Goal: Transaction & Acquisition: Obtain resource

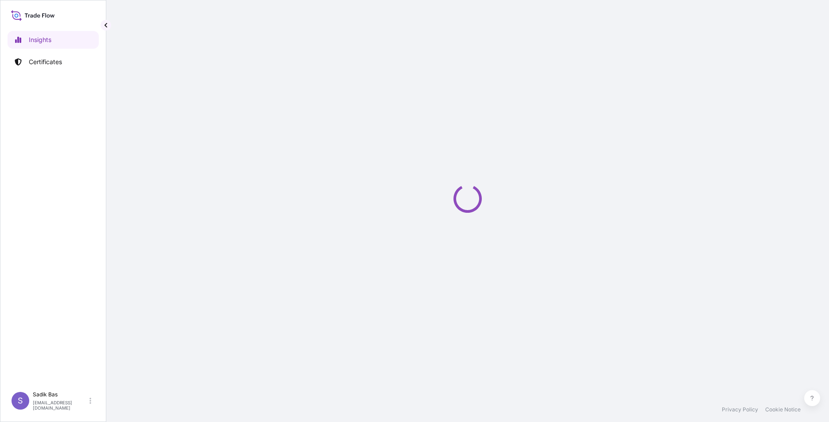
select select "2025"
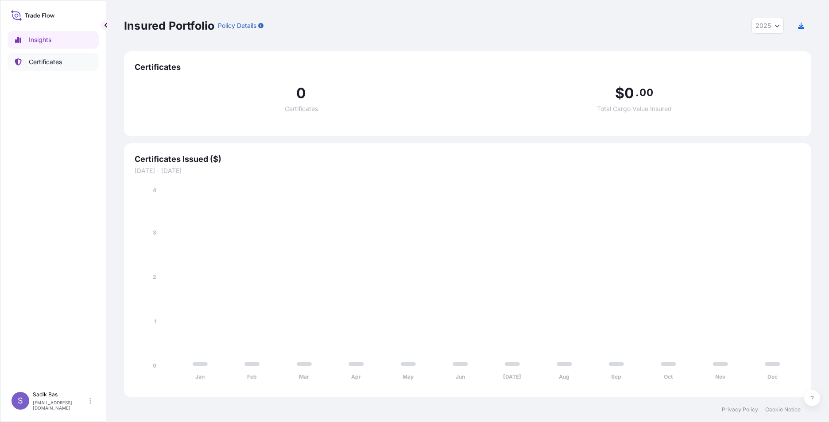
click at [49, 62] on p "Certificates" at bounding box center [45, 62] width 33 height 9
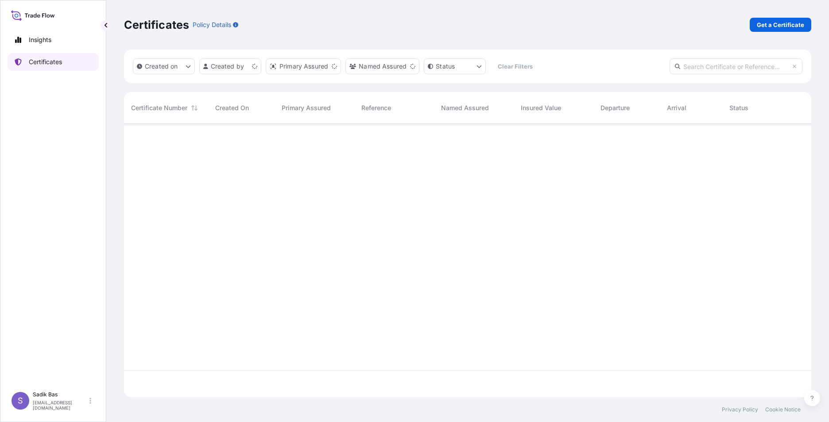
scroll to position [272, 681]
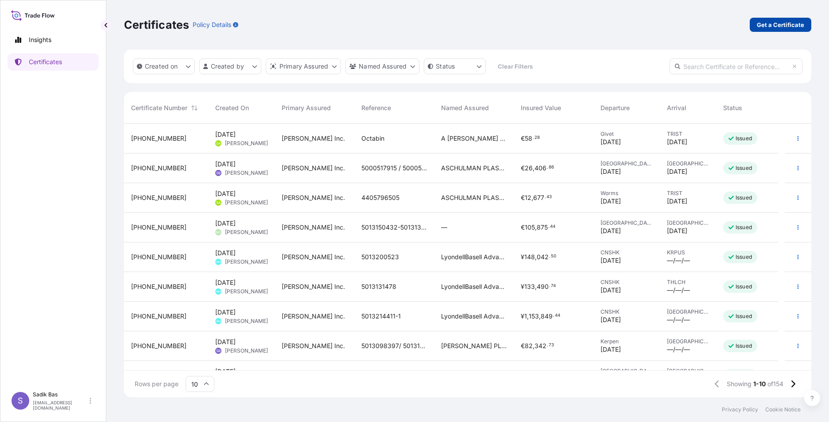
click at [775, 25] on p "Get a Certificate" at bounding box center [780, 24] width 47 height 9
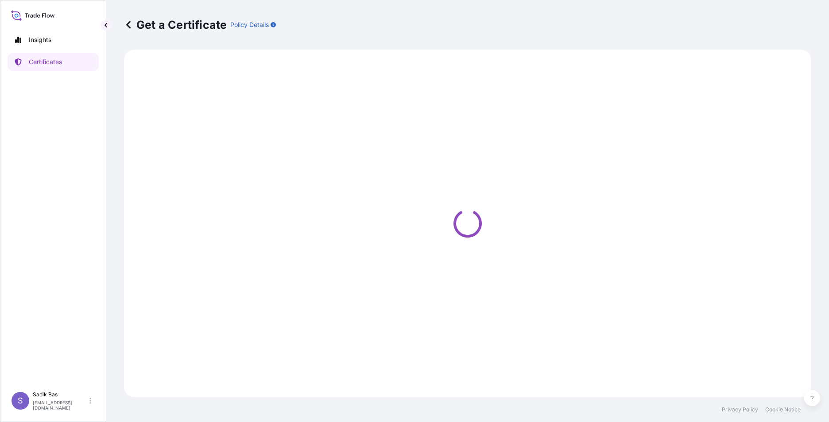
select select "Sea"
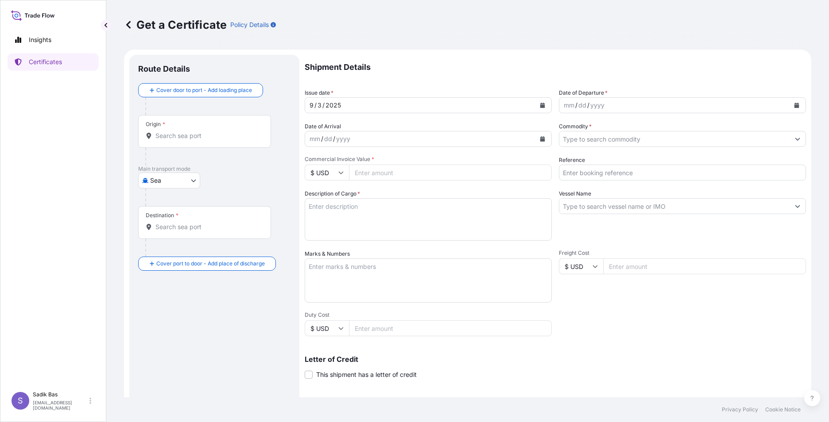
click at [176, 132] on input "Origin *" at bounding box center [207, 136] width 105 height 9
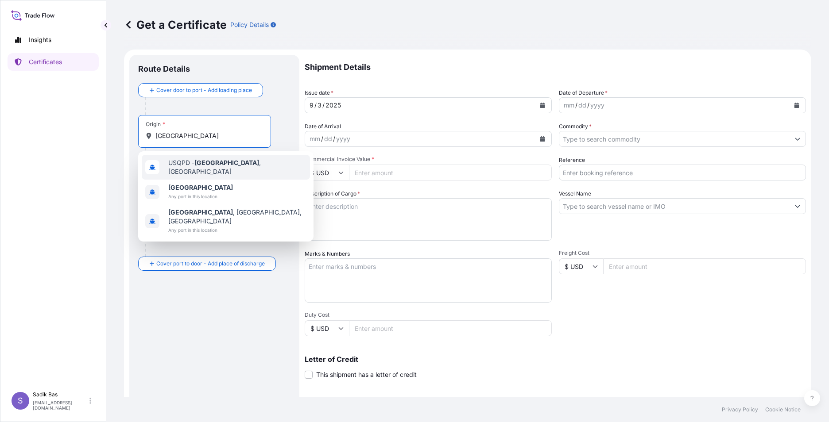
click at [195, 134] on input "[GEOGRAPHIC_DATA]" at bounding box center [207, 136] width 105 height 9
click at [196, 187] on span "[GEOGRAPHIC_DATA]" at bounding box center [199, 187] width 63 height 9
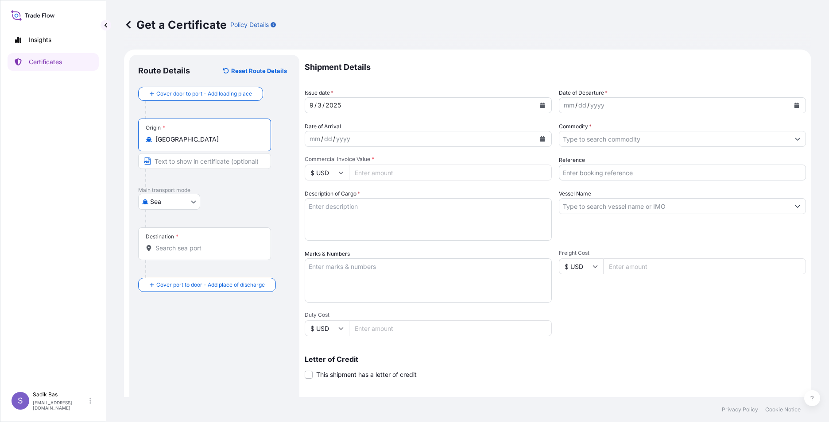
type input "[GEOGRAPHIC_DATA]"
click at [170, 203] on body "Insights Certificates S Sadik Bas [EMAIL_ADDRESS][DOMAIN_NAME] Get a Certificat…" at bounding box center [414, 211] width 829 height 422
click at [155, 240] on span "Road" at bounding box center [162, 240] width 15 height 9
select select "Road"
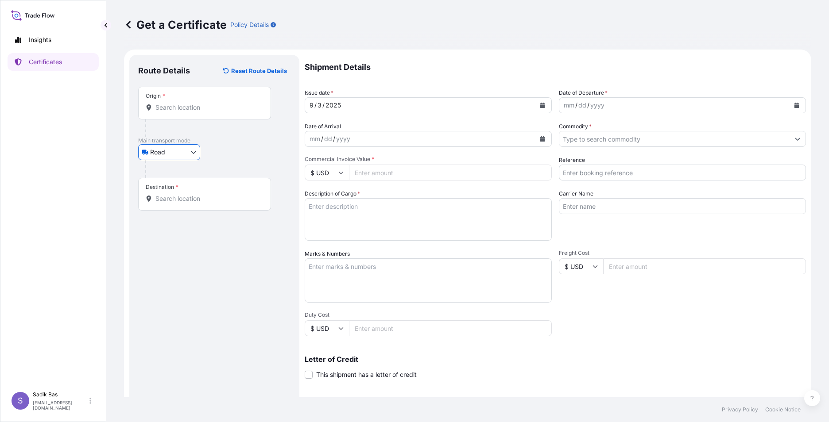
click at [197, 99] on div "Origin *" at bounding box center [204, 103] width 133 height 33
click at [197, 103] on input "Origin *" at bounding box center [207, 107] width 105 height 9
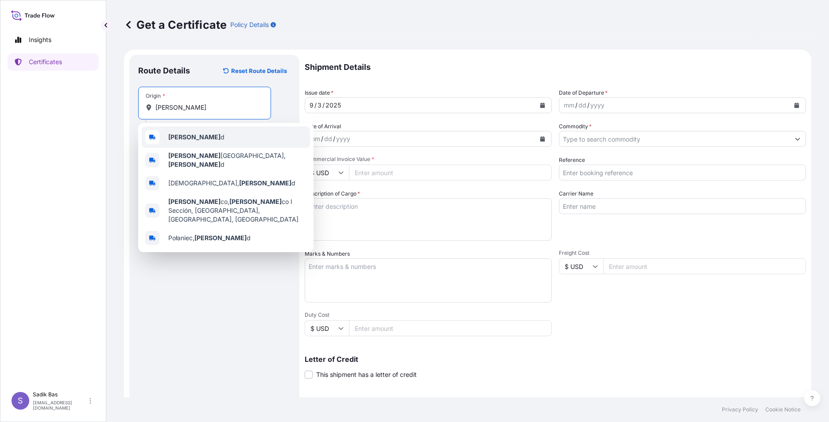
click at [192, 142] on div "[PERSON_NAME] d" at bounding box center [226, 137] width 168 height 21
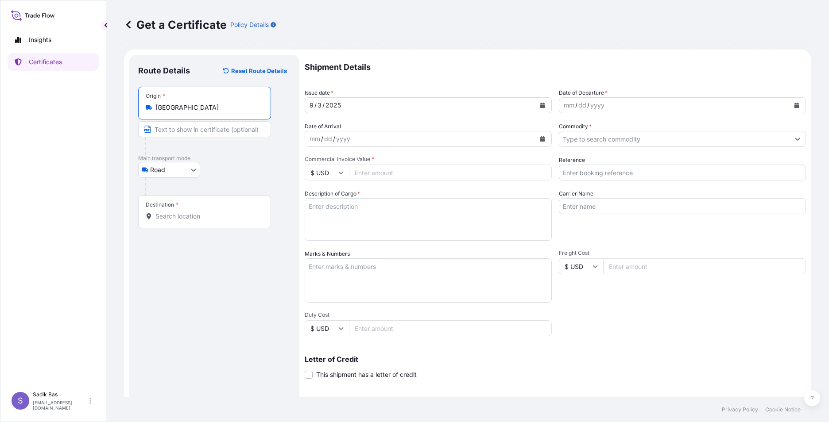
click at [189, 104] on input "[GEOGRAPHIC_DATA]" at bounding box center [207, 107] width 105 height 9
click at [190, 104] on input "[GEOGRAPHIC_DATA]" at bounding box center [207, 107] width 105 height 9
type input "[GEOGRAPHIC_DATA]"
click at [174, 129] on input "Text to appear on certificate" at bounding box center [204, 129] width 133 height 16
click at [186, 210] on div "Destination *" at bounding box center [204, 212] width 133 height 33
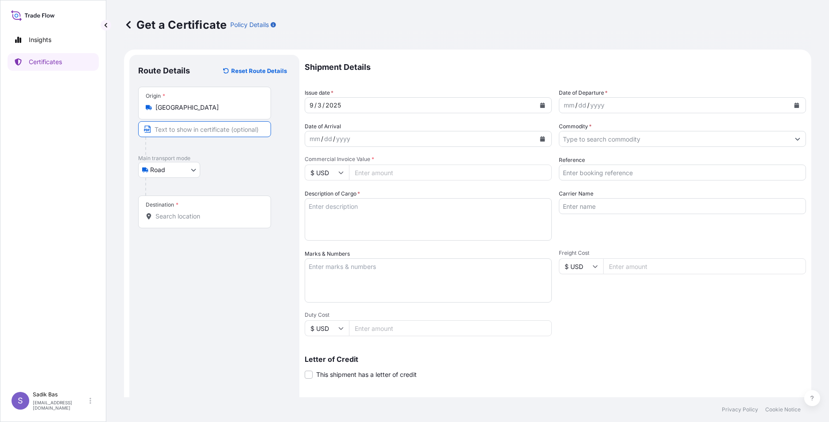
click at [186, 212] on input "Destination *" at bounding box center [207, 216] width 105 height 9
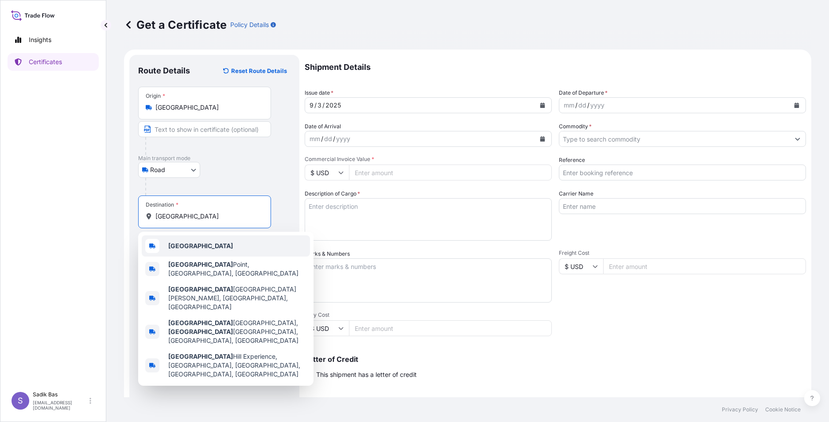
click at [171, 253] on div "[GEOGRAPHIC_DATA]" at bounding box center [226, 246] width 168 height 21
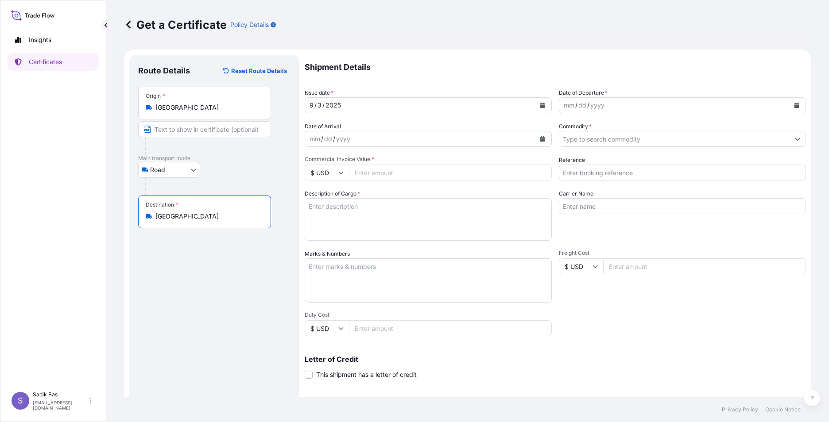
type input "[GEOGRAPHIC_DATA]"
click at [636, 108] on div "mm / dd / yyyy" at bounding box center [674, 105] width 230 height 16
click at [676, 107] on div "mm / dd / yyyy" at bounding box center [674, 105] width 230 height 16
click at [790, 106] on button "Calendar" at bounding box center [797, 105] width 14 height 14
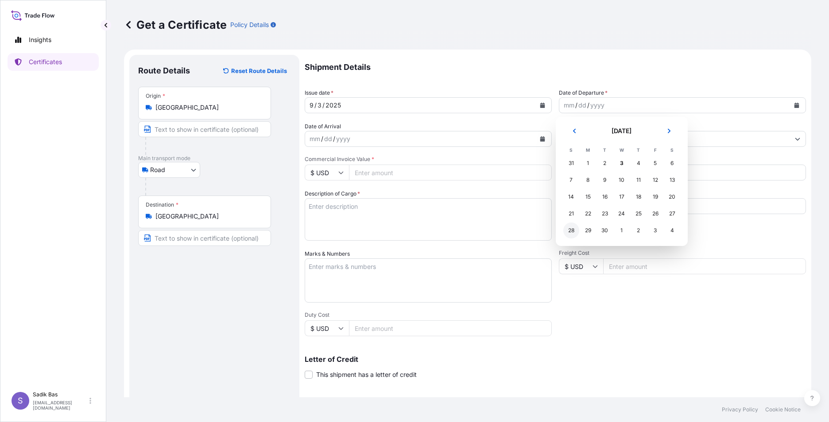
click at [574, 233] on div "28" at bounding box center [571, 231] width 16 height 16
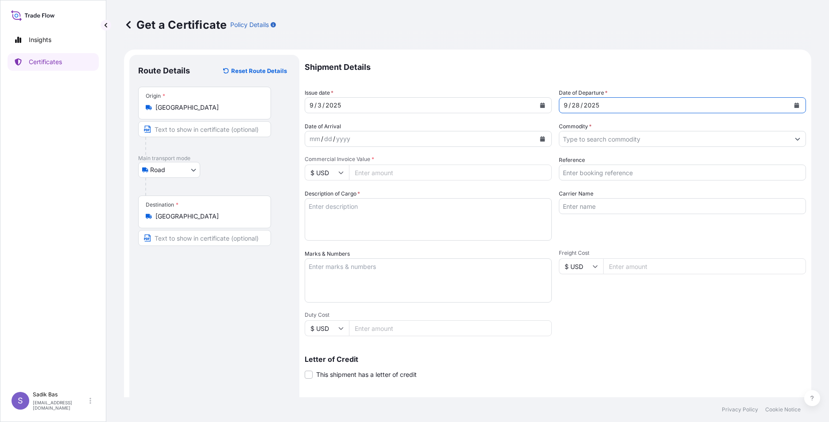
click at [712, 139] on input "Commodity *" at bounding box center [674, 139] width 230 height 16
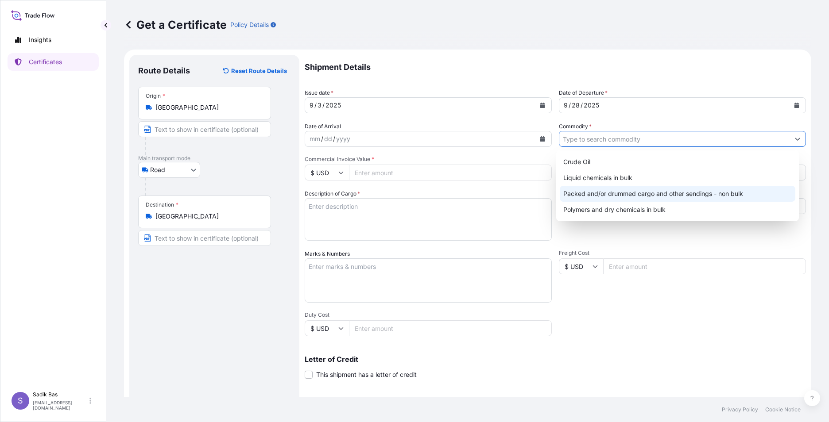
click at [654, 191] on div "Packed and/or drummed cargo and other sendings - non bulk" at bounding box center [678, 194] width 236 height 16
type input "Packed and/or drummed cargo and other sendings - non bulk"
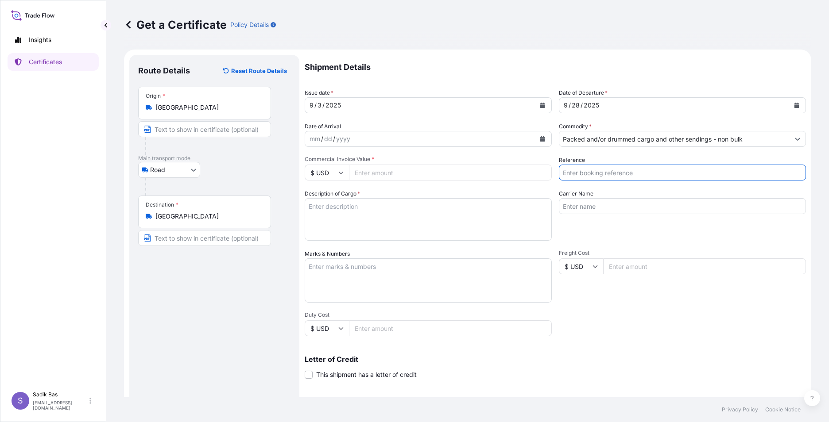
click at [655, 171] on input "Reference" at bounding box center [682, 173] width 247 height 16
click at [588, 173] on input "Reference" at bounding box center [682, 173] width 247 height 16
paste input "5013242217"
paste input "5013228543"
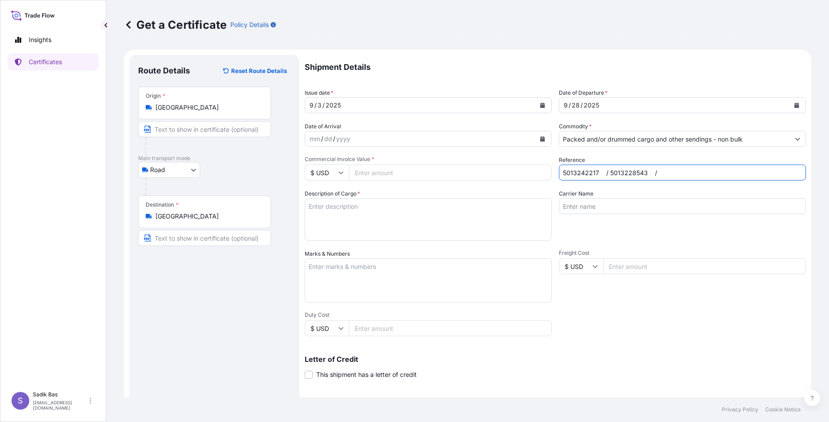
paste input "5013233138"
click at [599, 173] on input "5013242217 / 5013228543 / 5013233138" at bounding box center [682, 173] width 247 height 16
type input "5013242217/5013228543/5013233138"
click at [632, 207] on input "Carrier Name" at bounding box center [682, 206] width 247 height 16
paste input "34 MLN 173"
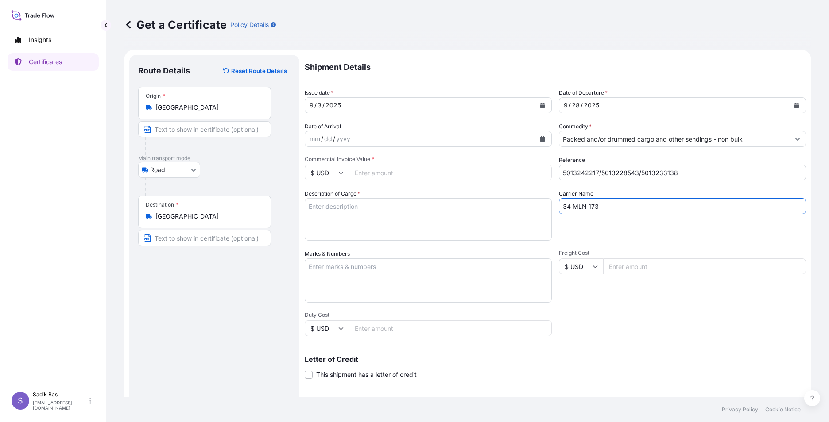
paste input "34 MLE 584"
drag, startPoint x: 595, startPoint y: 206, endPoint x: 602, endPoint y: 207, distance: 6.7
click at [595, 206] on input "34 MLN 173 34 MLE 584" at bounding box center [682, 206] width 247 height 16
type input "34 MLN 173 / 34 MLE 584"
click at [335, 205] on textarea "Description of Cargo *" at bounding box center [428, 219] width 247 height 43
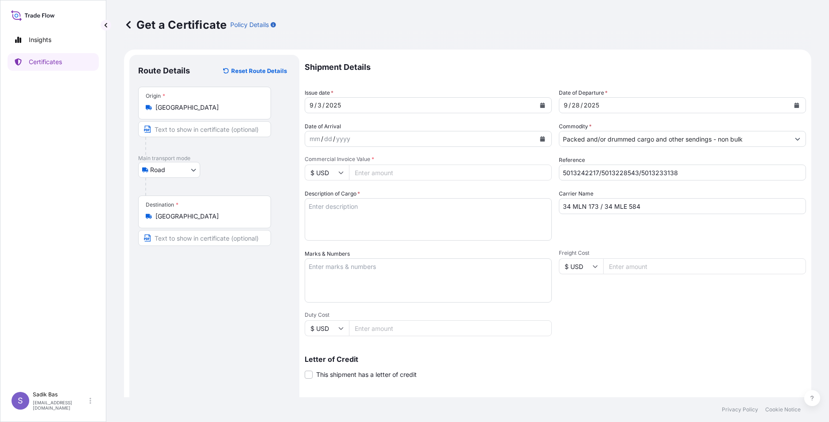
click at [338, 170] on input "$ USD" at bounding box center [327, 173] width 44 height 16
click at [328, 195] on div "€ EUR" at bounding box center [326, 197] width 37 height 17
type input "€ EUR"
click at [379, 174] on input "Commercial Invoice Value *" at bounding box center [450, 173] width 203 height 16
type input "13044.25"
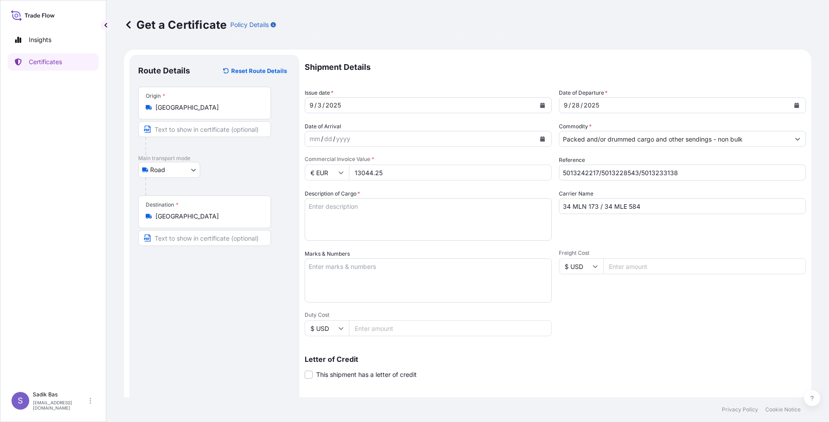
click at [394, 207] on textarea "Description of Cargo *" at bounding box center [428, 219] width 247 height 43
click at [336, 222] on textarea "Description of Cargo *" at bounding box center [428, 219] width 247 height 43
paste textarea "ABONMAN POLİÇE NO ::572025127"
click at [407, 207] on textarea "3 Palet / ABONMAN POLİÇE NO ::572025127" at bounding box center [428, 219] width 247 height 43
click at [451, 204] on textarea "3 Palet / ABONMAN POLİÇE NO :572025127" at bounding box center [428, 219] width 247 height 43
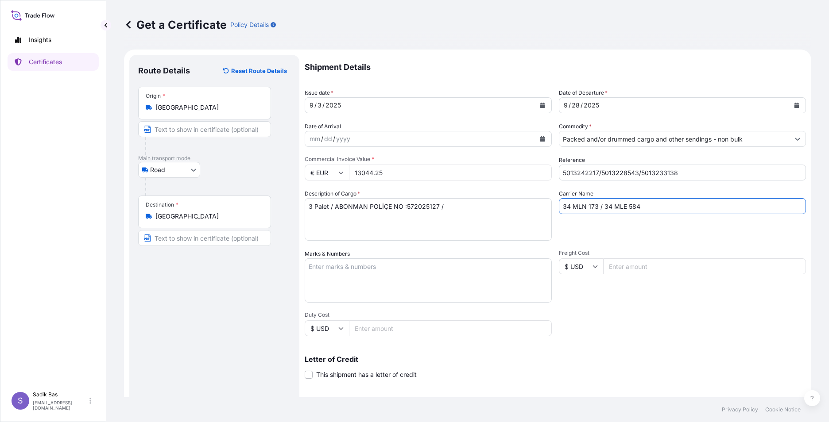
click at [644, 206] on input "34 MLN 173 / 34 MLE 584" at bounding box center [682, 206] width 247 height 16
click at [463, 208] on textarea "3 Palet / ABONMAN POLİÇE NO :572025127 /" at bounding box center [428, 219] width 247 height 43
type textarea "3 Palet / ABONMAN POLİÇE NO :572025127 / Prim Tutarı: 1000tl"
click at [471, 283] on textarea "Marks & Numbers" at bounding box center [428, 281] width 247 height 44
click at [664, 315] on div "Shipment Details Issue date * [DATE] Date of Departure * [DATE] Date of Arrival…" at bounding box center [555, 266] width 501 height 422
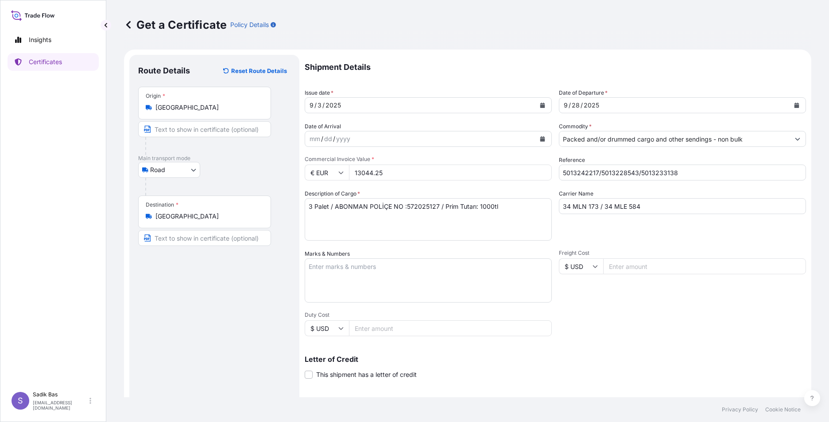
click at [504, 209] on textarea "3 Palet / ABONMAN POLİÇE NO :572025127 / Prim Tutarı: 1000tl" at bounding box center [428, 219] width 247 height 43
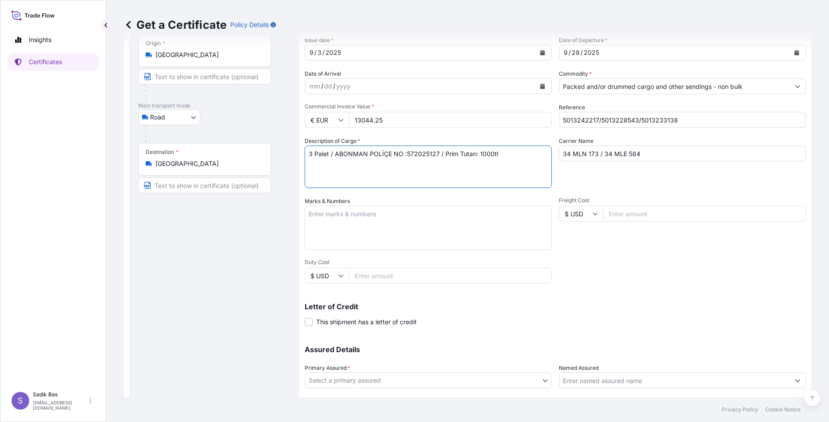
scroll to position [109, 0]
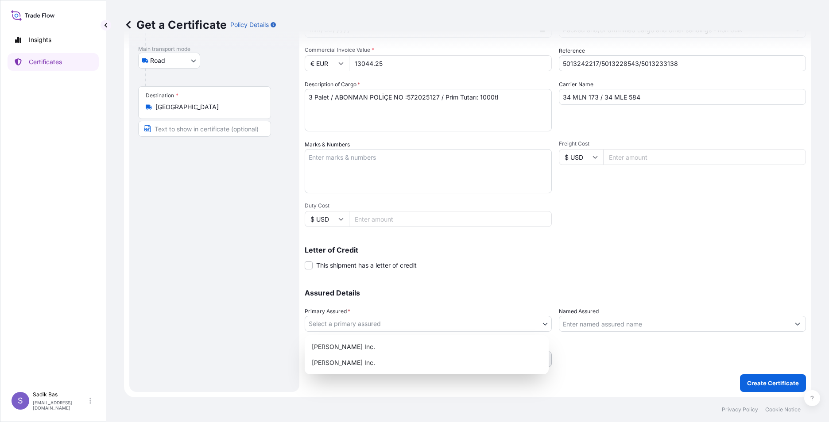
click at [536, 322] on body "Insights Certificates S Sadik Bas [EMAIL_ADDRESS][DOMAIN_NAME] Get a Certificat…" at bounding box center [414, 211] width 829 height 422
click at [376, 351] on div "[PERSON_NAME] Inc." at bounding box center [426, 347] width 237 height 16
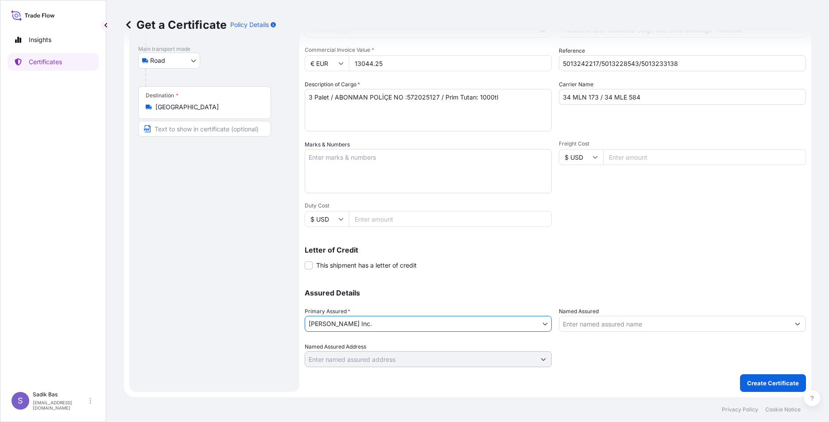
click at [794, 325] on button "Show suggestions" at bounding box center [798, 324] width 16 height 16
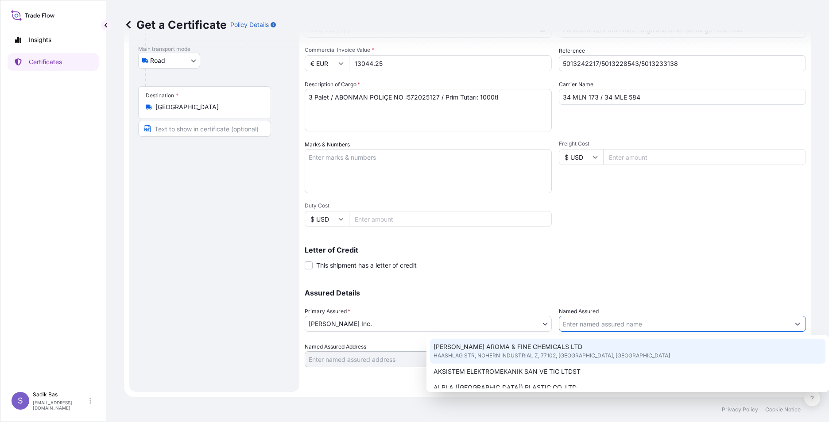
click at [628, 326] on input "Named Assured" at bounding box center [674, 324] width 230 height 16
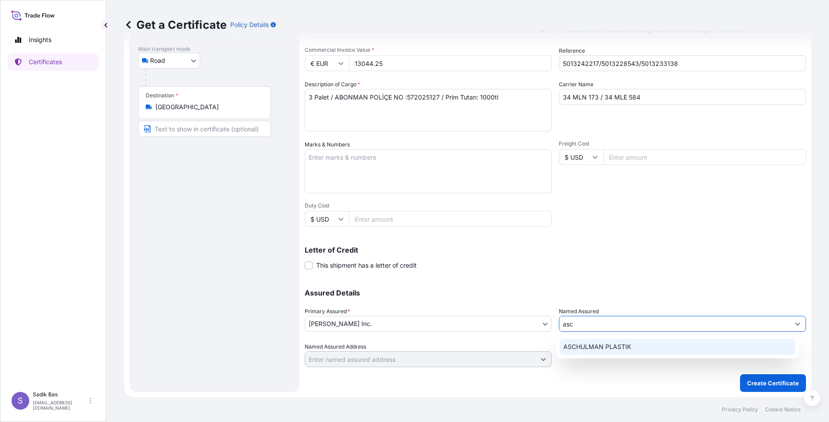
click at [623, 346] on span "ASCHULMAN PLASTIK" at bounding box center [597, 347] width 68 height 9
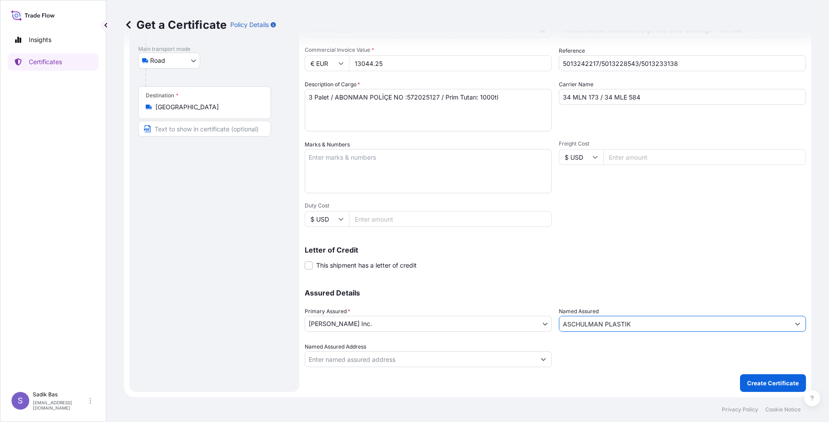
type input "ASCHULMAN PLASTIK"
click at [412, 360] on input "Named Assured Address" at bounding box center [420, 360] width 230 height 16
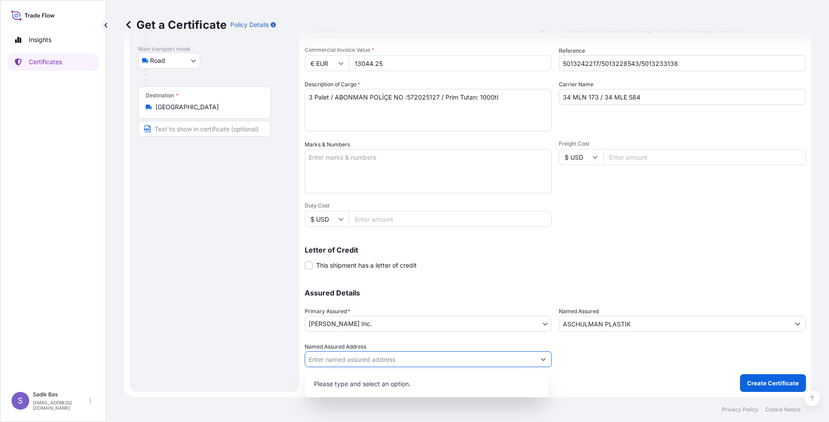
click at [542, 360] on icon "Show suggestions" at bounding box center [543, 359] width 5 height 5
click at [456, 360] on input "Named Assured Address" at bounding box center [420, 360] width 230 height 16
click at [781, 329] on input "ASCHULMAN PLASTIK" at bounding box center [674, 324] width 230 height 16
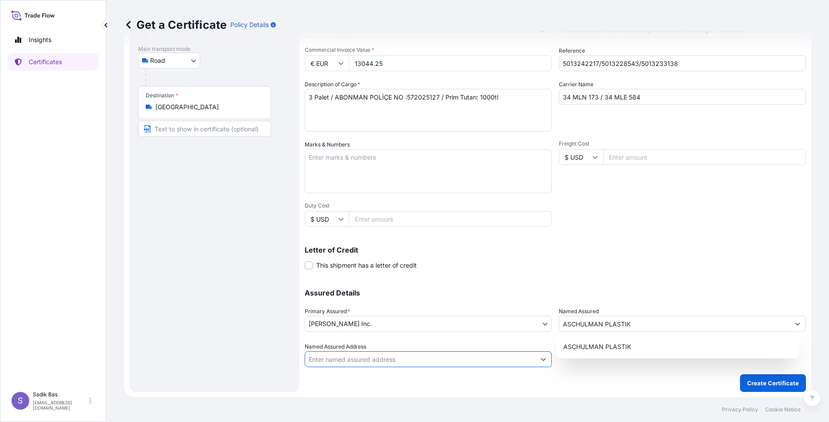
click at [382, 363] on input "Named Assured Address" at bounding box center [420, 360] width 230 height 16
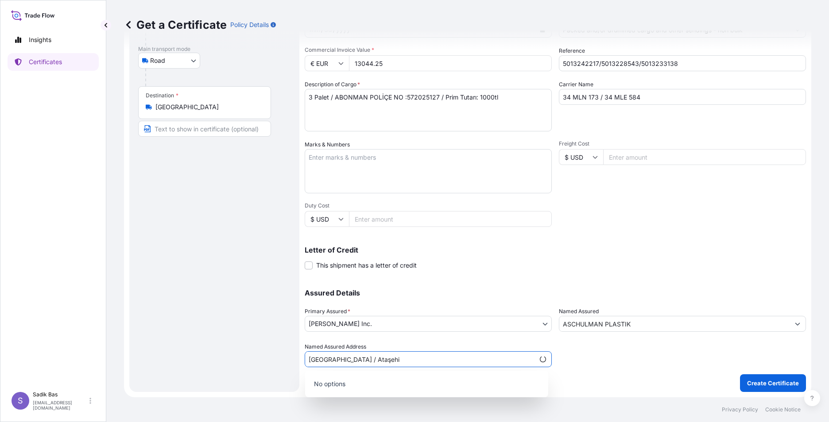
type input "[GEOGRAPHIC_DATA] / [GEOGRAPHIC_DATA]"
drag, startPoint x: 427, startPoint y: 364, endPoint x: 155, endPoint y: 367, distance: 271.5
click at [156, 367] on form "Route Details Reset Route Details Place of loading Road / Inland Road / Inland …" at bounding box center [467, 168] width 687 height 457
click at [649, 356] on div at bounding box center [682, 355] width 247 height 25
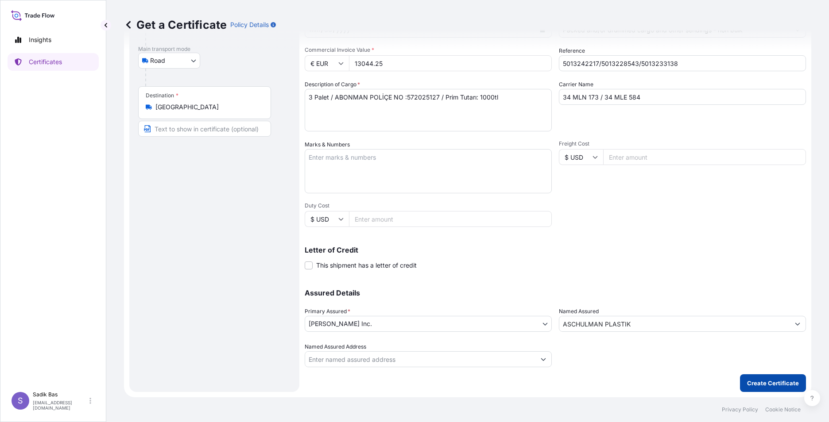
click at [764, 384] on p "Create Certificate" at bounding box center [773, 383] width 52 height 9
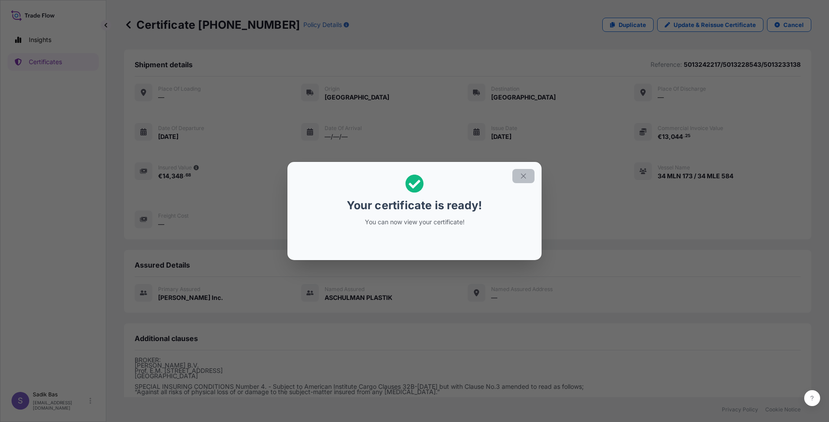
click at [522, 178] on icon "button" at bounding box center [523, 176] width 8 height 8
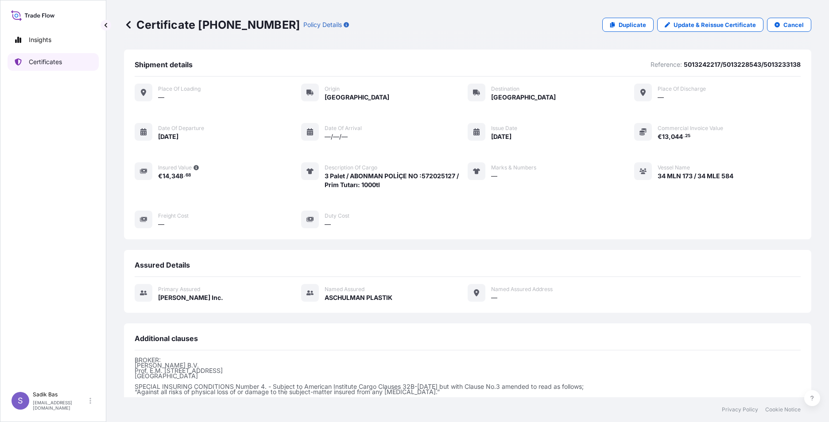
click at [40, 63] on p "Certificates" at bounding box center [45, 62] width 33 height 9
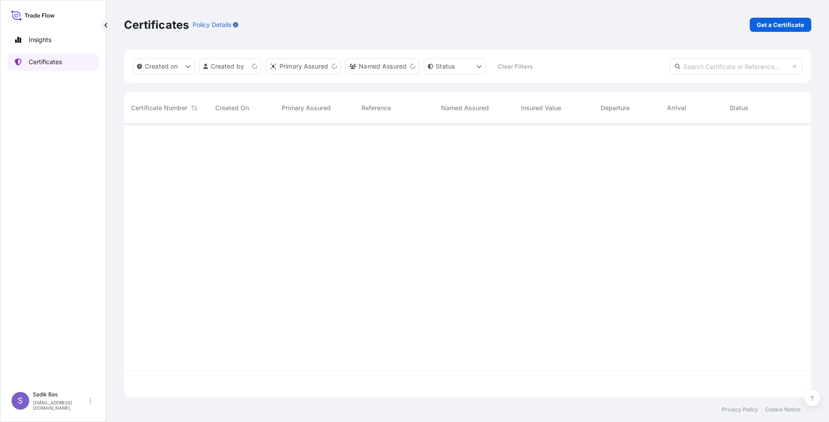
scroll to position [272, 681]
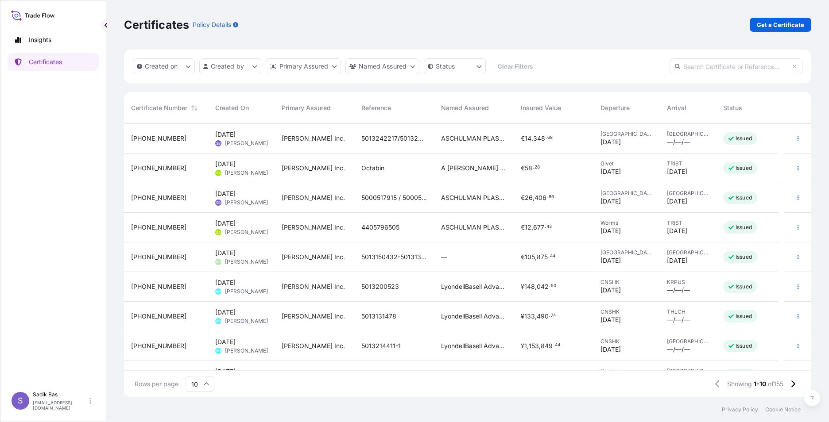
click at [749, 138] on p "Issued" at bounding box center [744, 138] width 16 height 7
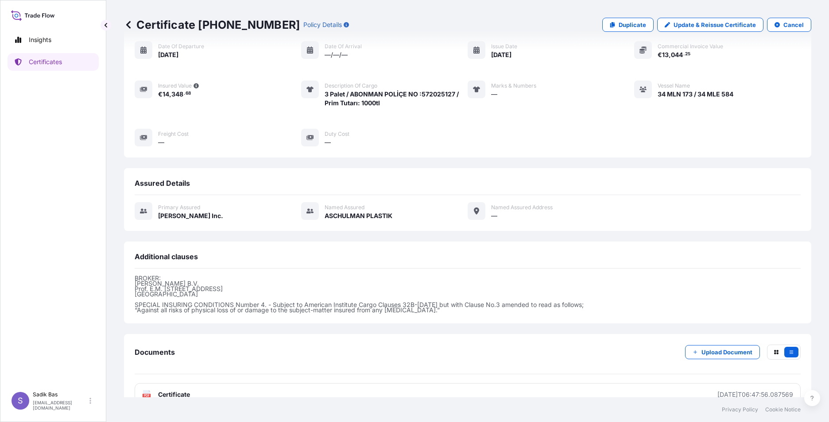
scroll to position [101, 0]
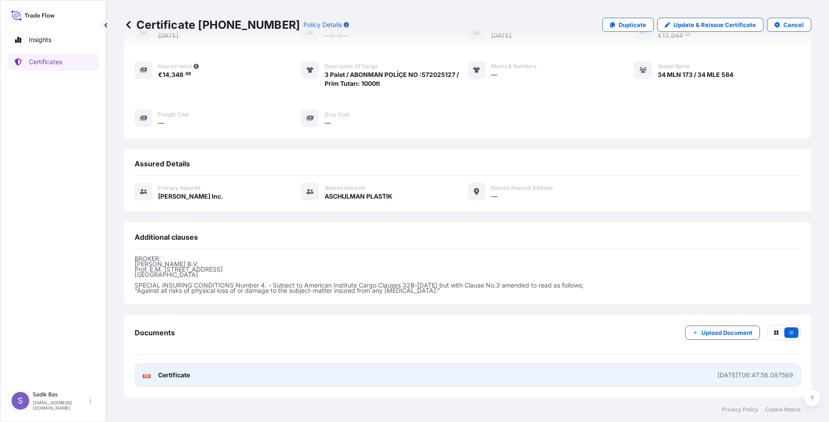
click at [152, 374] on div "PDF Certificate" at bounding box center [166, 375] width 48 height 9
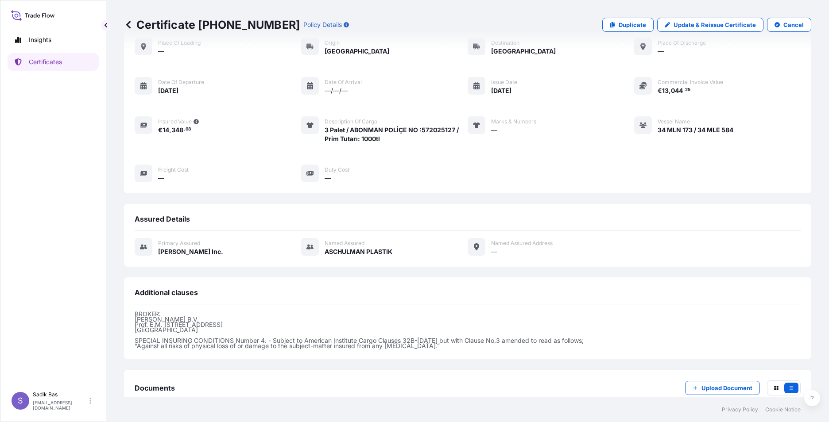
scroll to position [0, 0]
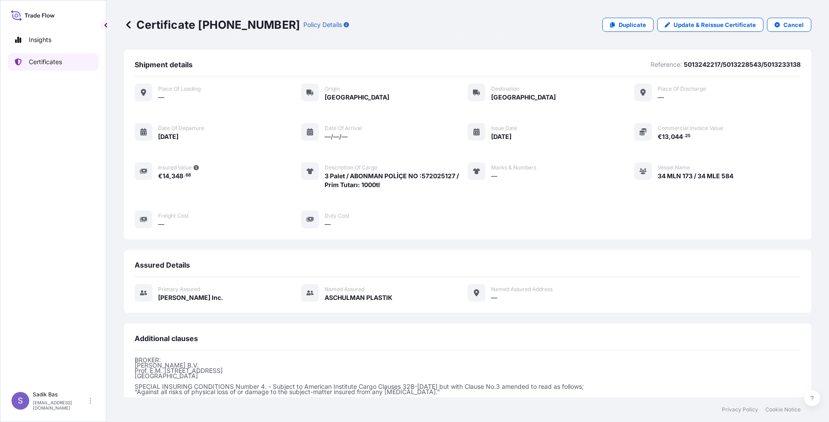
click at [47, 56] on link "Certificates" at bounding box center [53, 62] width 91 height 18
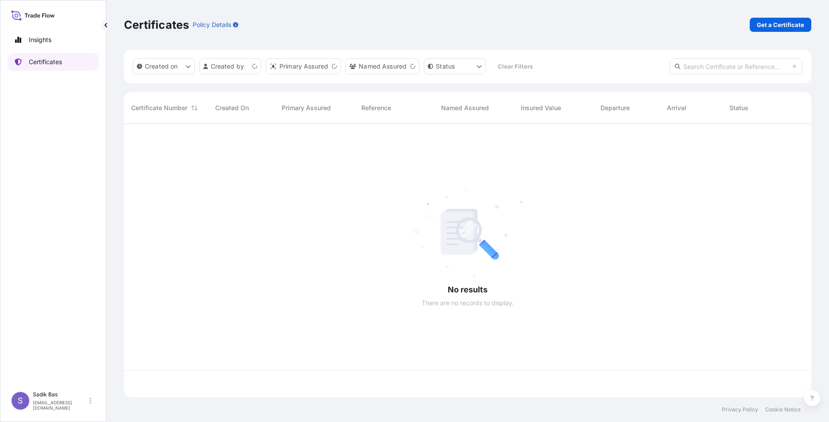
scroll to position [272, 681]
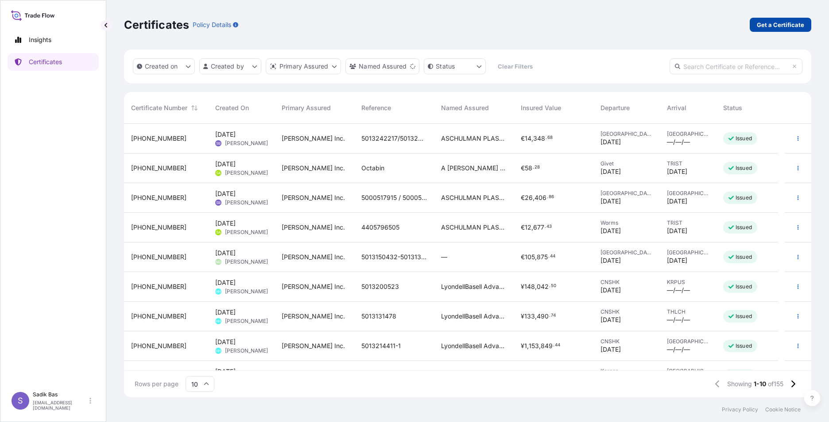
click at [772, 21] on p "Get a Certificate" at bounding box center [780, 24] width 47 height 9
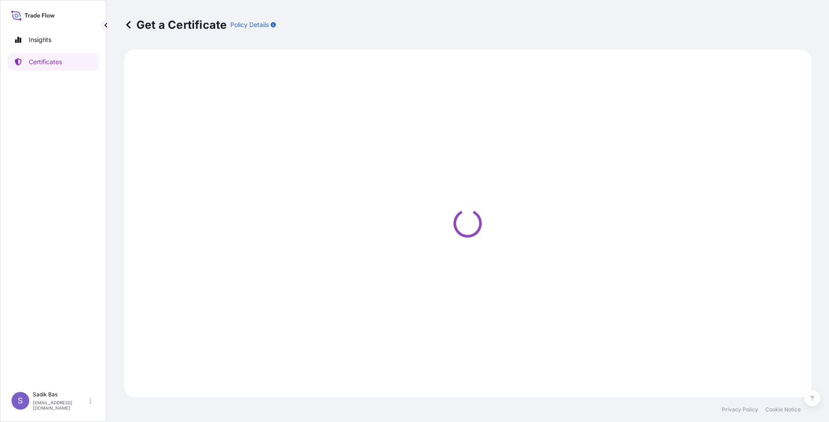
select select "Sea"
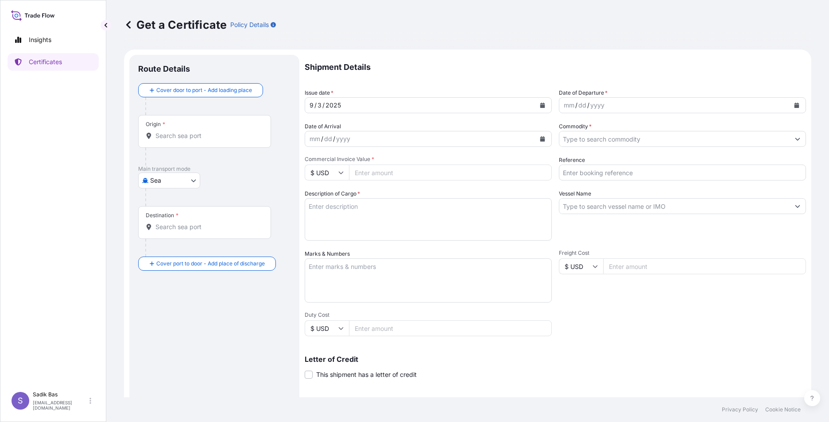
click at [176, 182] on body "Insights Certificates S Sadik Bas [EMAIL_ADDRESS][DOMAIN_NAME] Get a Certificat…" at bounding box center [414, 211] width 829 height 422
click at [167, 213] on div "Road" at bounding box center [169, 220] width 55 height 16
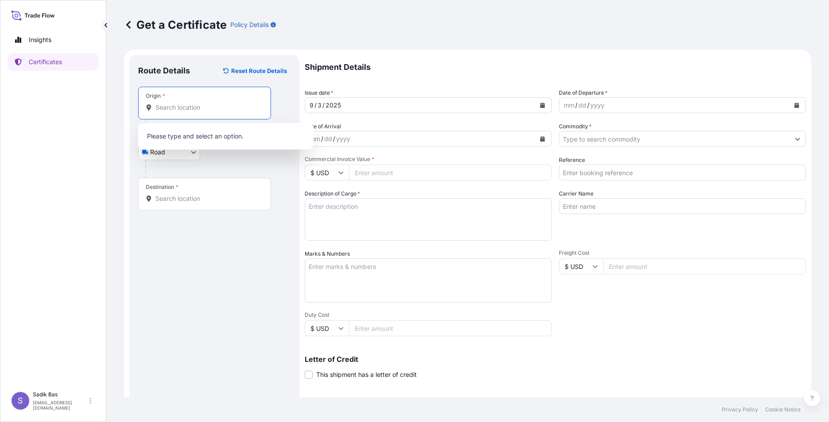
click at [208, 106] on input "Origin *" at bounding box center [207, 107] width 105 height 9
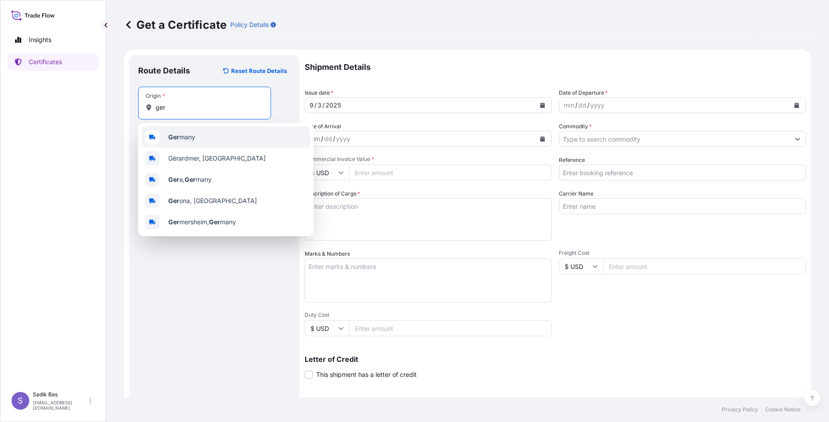
click at [193, 139] on span "Ger many" at bounding box center [181, 137] width 27 height 9
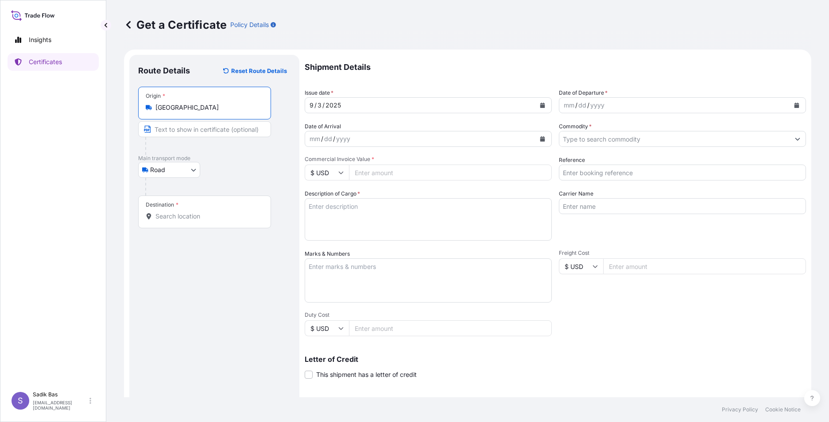
type input "[GEOGRAPHIC_DATA]"
click at [177, 211] on div "Destination *" at bounding box center [204, 212] width 133 height 33
click at [177, 212] on input "Destination *" at bounding box center [207, 216] width 105 height 9
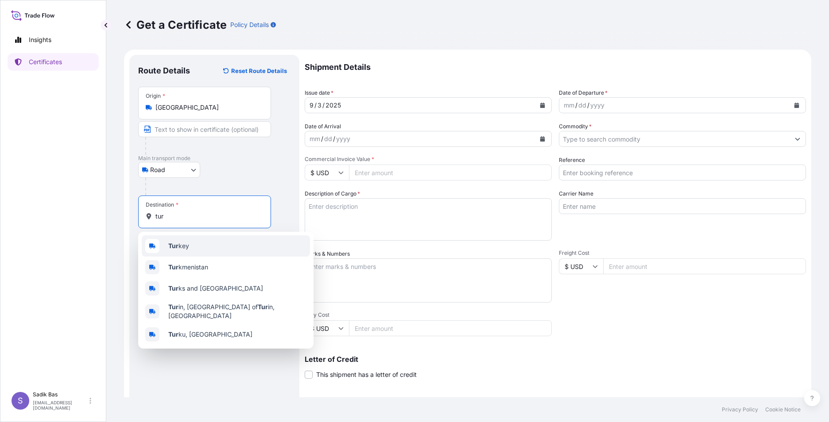
click at [200, 249] on div "Tur key" at bounding box center [226, 246] width 168 height 21
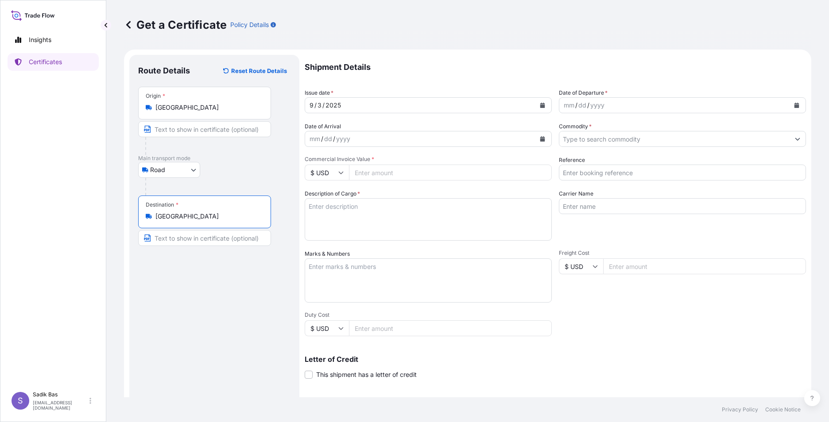
type input "[GEOGRAPHIC_DATA]"
click at [421, 103] on div "[DATE]" at bounding box center [420, 105] width 230 height 16
click at [421, 138] on div "mm / dd / yyyy" at bounding box center [420, 139] width 230 height 16
click at [312, 142] on div "mm" at bounding box center [315, 139] width 12 height 11
click at [650, 105] on div "mm / dd / yyyy" at bounding box center [674, 105] width 230 height 16
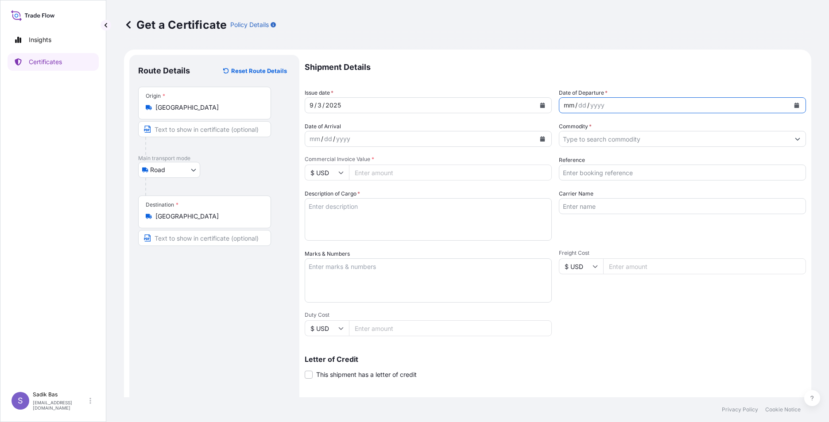
click at [790, 102] on button "Calendar" at bounding box center [797, 105] width 14 height 14
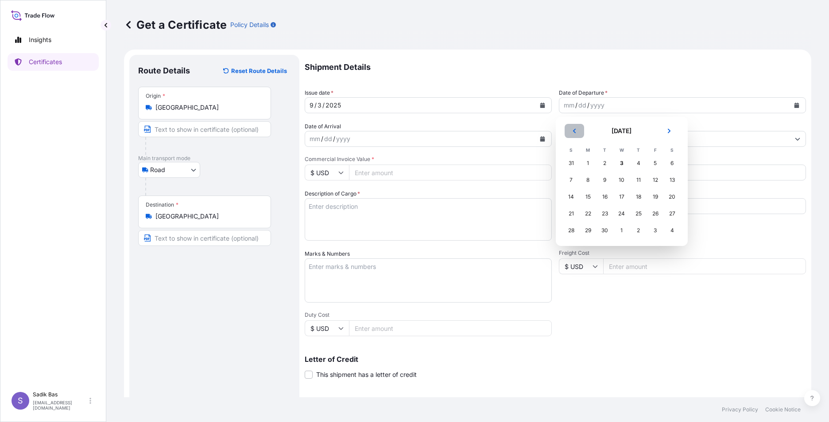
click at [576, 131] on icon "Previous" at bounding box center [574, 130] width 5 height 5
click at [654, 230] on div "29" at bounding box center [655, 231] width 16 height 16
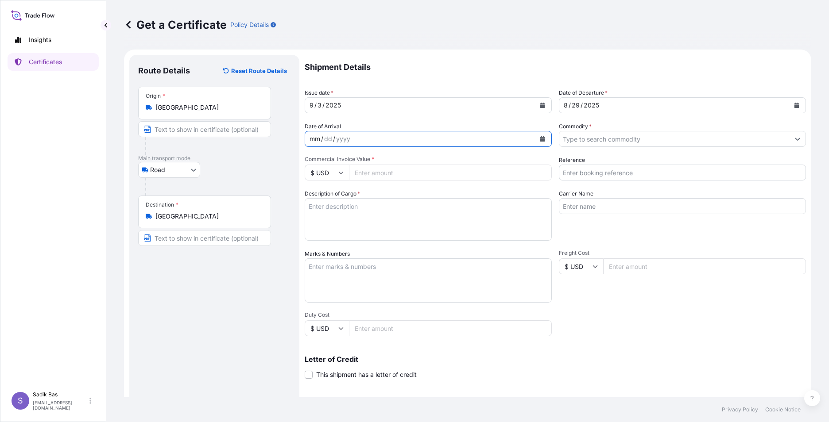
click at [392, 137] on div "mm / dd / yyyy" at bounding box center [420, 139] width 230 height 16
click at [540, 137] on icon "Calendar" at bounding box center [542, 138] width 5 height 5
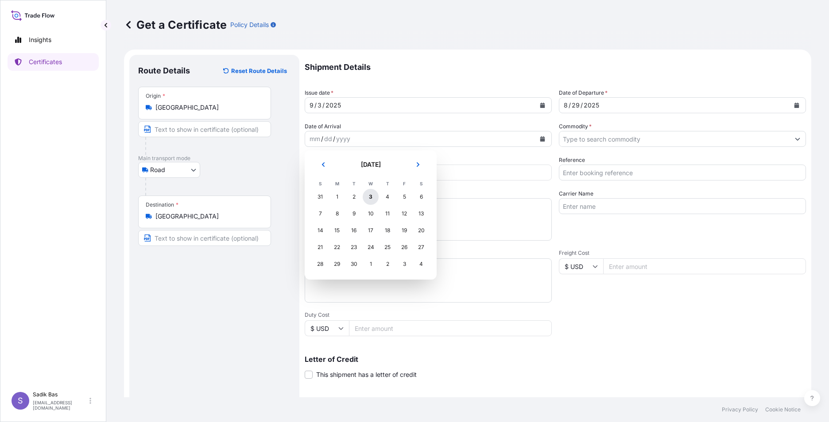
click at [375, 196] on div "3" at bounding box center [371, 197] width 16 height 16
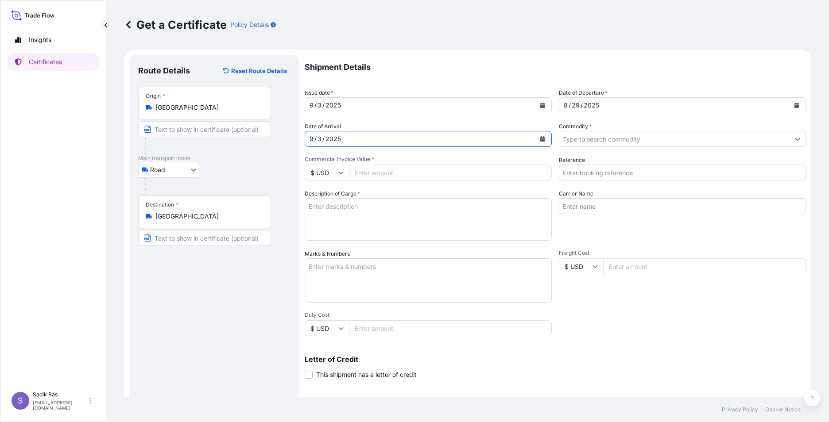
click at [679, 142] on input "Commodity *" at bounding box center [674, 139] width 230 height 16
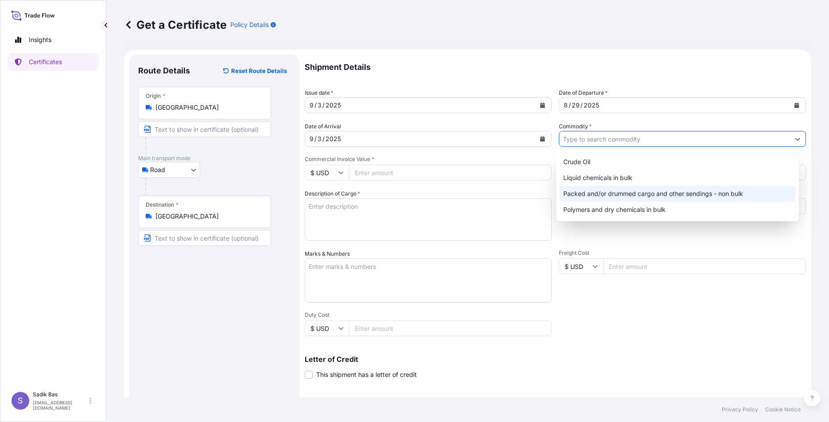
click at [639, 199] on div "Packed and/or drummed cargo and other sendings - non bulk" at bounding box center [678, 194] width 236 height 16
type input "Packed and/or drummed cargo and other sendings - non bulk"
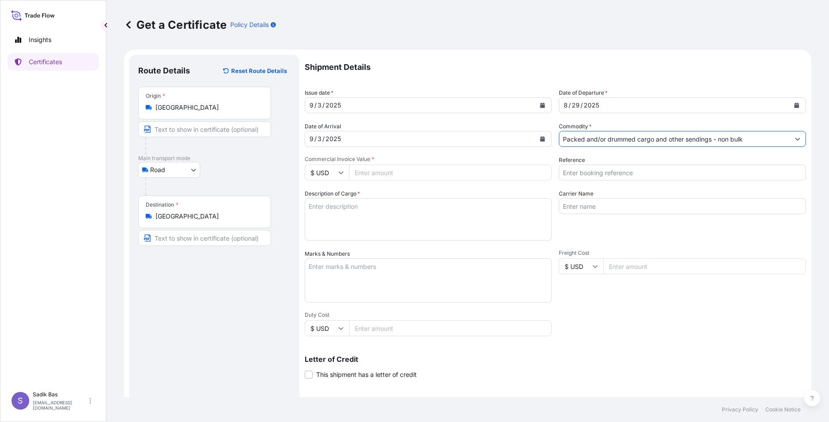
click at [403, 173] on input "Commercial Invoice Value *" at bounding box center [450, 173] width 203 height 16
click at [386, 217] on textarea "Description of Cargo *" at bounding box center [428, 219] width 247 height 43
click at [664, 173] on input "Reference" at bounding box center [682, 173] width 247 height 16
paste input "5013191390"
type input "5013191390"
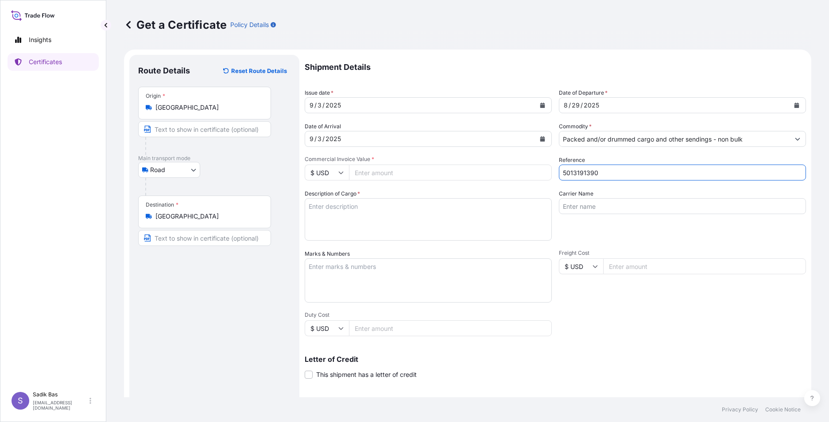
click at [405, 221] on textarea "Description of Cargo *" at bounding box center [428, 219] width 247 height 43
paste textarea "ABONMAN POLİÇE NO ::572025127"
type textarea "ABONMAN POLİÇE NO : 572025127 / 800 Kap / Prim bedeli : 1500 Tl"
click at [645, 209] on input "Carrier Name" at bounding box center [682, 206] width 247 height 16
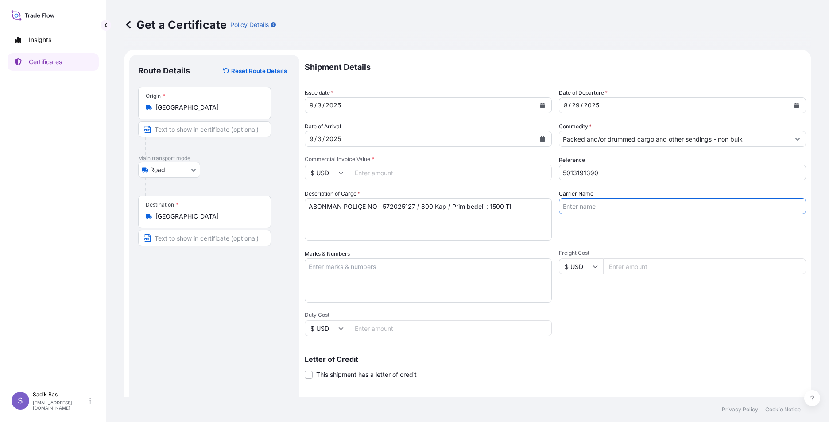
paste input "81 ADT 425"
click at [570, 207] on input "81 ADT 425" at bounding box center [682, 206] width 247 height 16
click at [567, 206] on input "81ADT 425" at bounding box center [682, 206] width 247 height 16
type input "81 ADT 425"
click at [415, 277] on textarea "Marks & Numbers" at bounding box center [428, 281] width 247 height 44
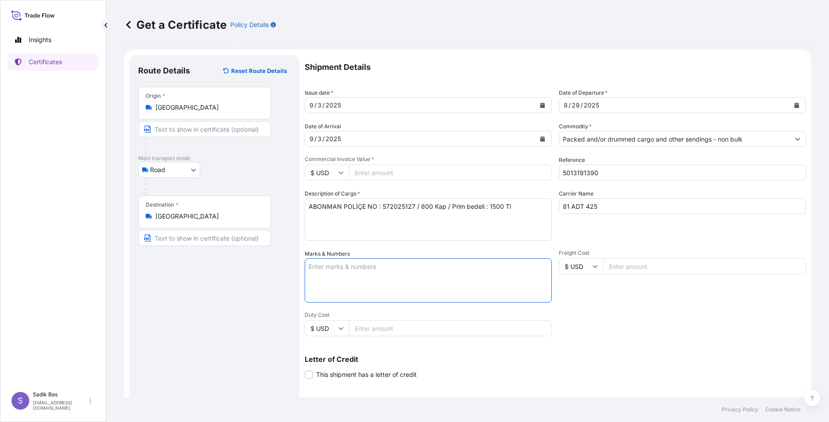
click at [355, 171] on input "Commercial Invoice Value *" at bounding box center [450, 173] width 203 height 16
click at [333, 172] on input "$ USD" at bounding box center [327, 173] width 44 height 16
click at [330, 196] on div "€ EUR" at bounding box center [326, 197] width 37 height 17
type input "€ EUR"
click at [392, 169] on input "Commercial Invoice Value *" at bounding box center [450, 173] width 203 height 16
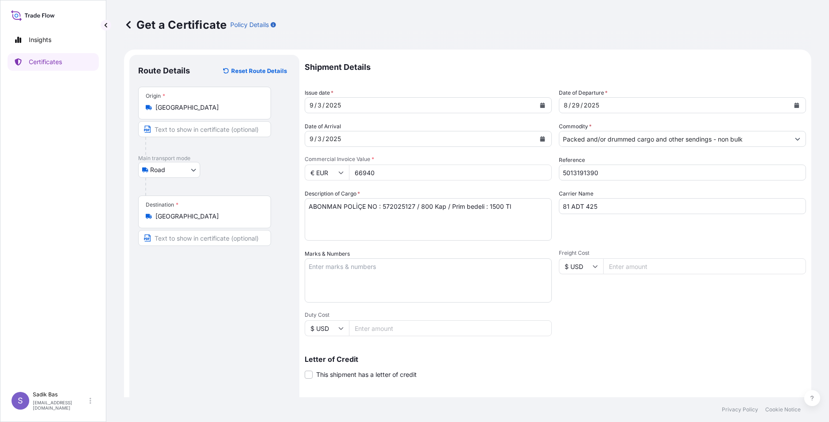
click at [445, 223] on textarea "ABONMAN POLİÇE NO : 572025127 / 800 Kap / Prim bedeli : 1500 Tl" at bounding box center [428, 219] width 247 height 43
click at [384, 171] on input "66940" at bounding box center [450, 173] width 203 height 16
type input "66940.00"
click at [394, 263] on textarea "Marks & Numbers" at bounding box center [428, 281] width 247 height 44
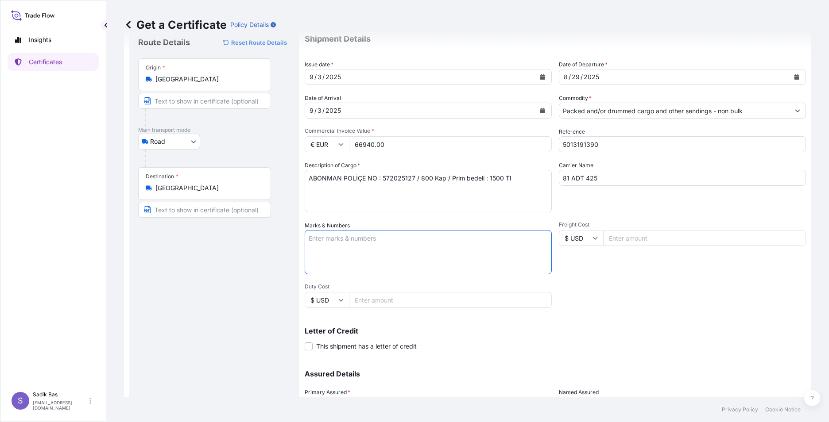
scroll to position [44, 0]
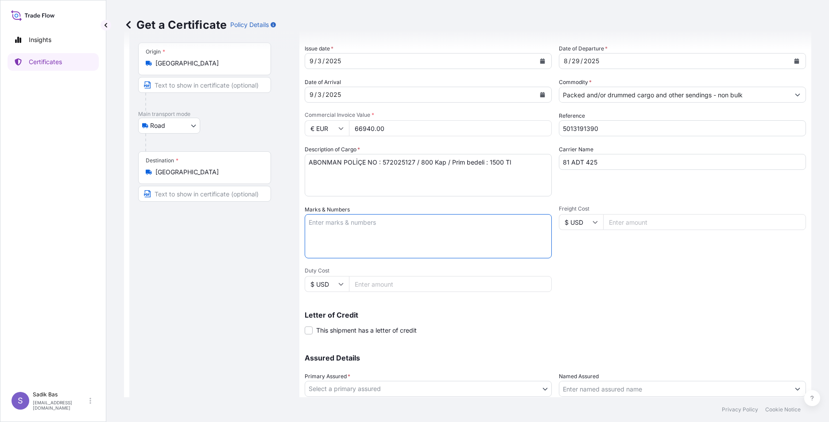
click at [568, 164] on input "81 ADT 425" at bounding box center [682, 162] width 247 height 16
type input "81 ADT 425"
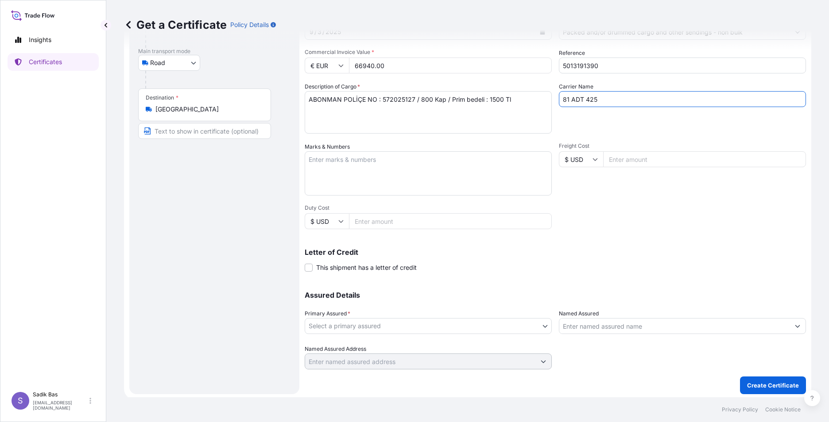
scroll to position [109, 0]
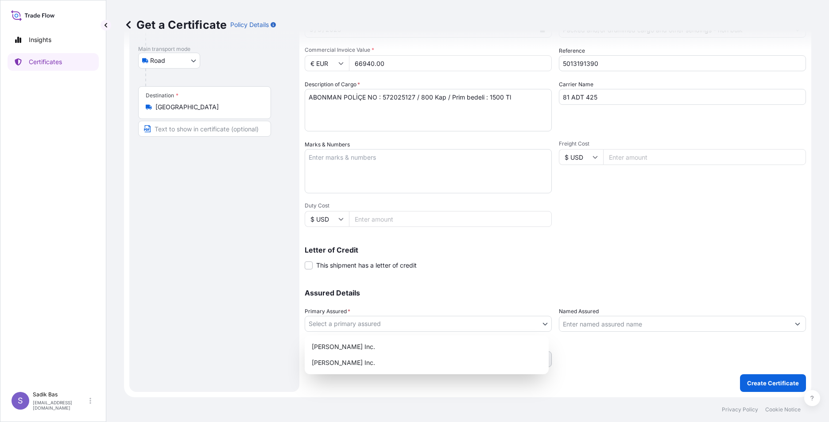
click at [541, 325] on body "Insights Certificates S Sadik Bas [EMAIL_ADDRESS][DOMAIN_NAME] Get a Certificat…" at bounding box center [414, 211] width 829 height 422
click at [383, 344] on div "[PERSON_NAME] Inc." at bounding box center [426, 347] width 237 height 16
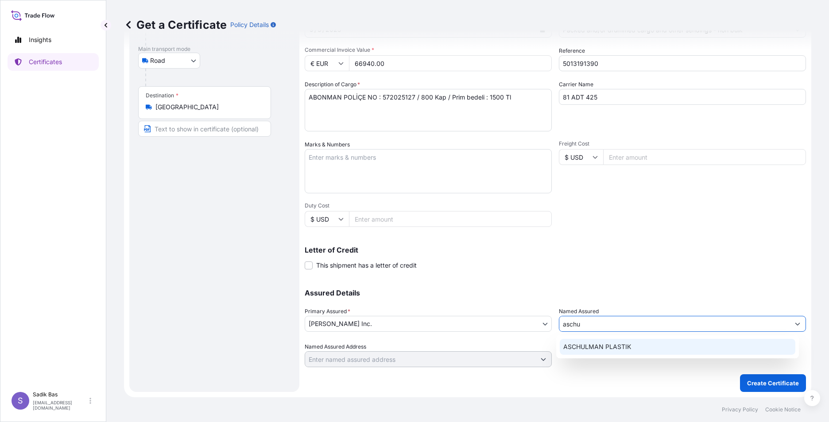
click at [608, 348] on span "ASCHULMAN PLASTIK" at bounding box center [597, 347] width 68 height 9
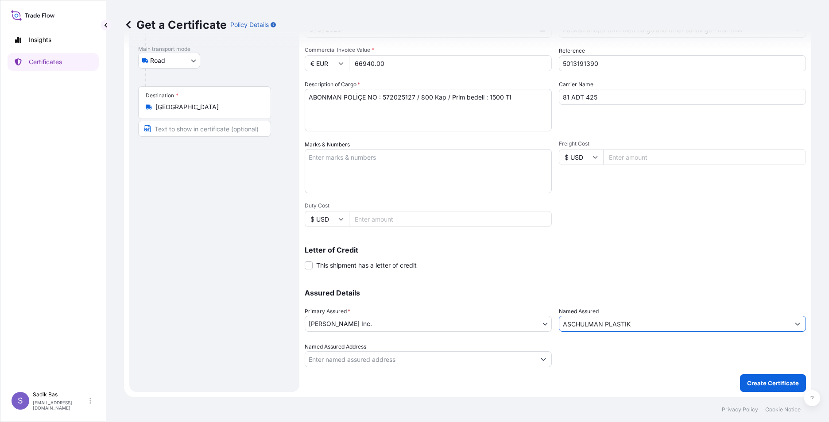
type input "ASCHULMAN PLASTIK"
click at [397, 358] on input "Named Assured Address" at bounding box center [420, 360] width 230 height 16
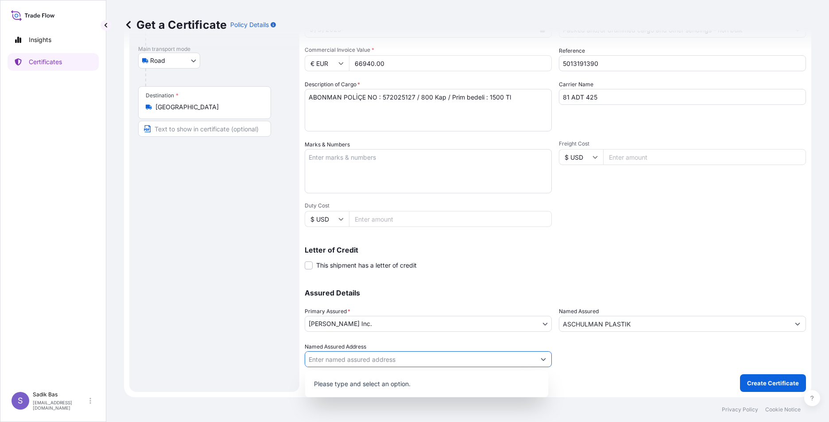
click at [543, 360] on button "Show suggestions" at bounding box center [543, 360] width 16 height 16
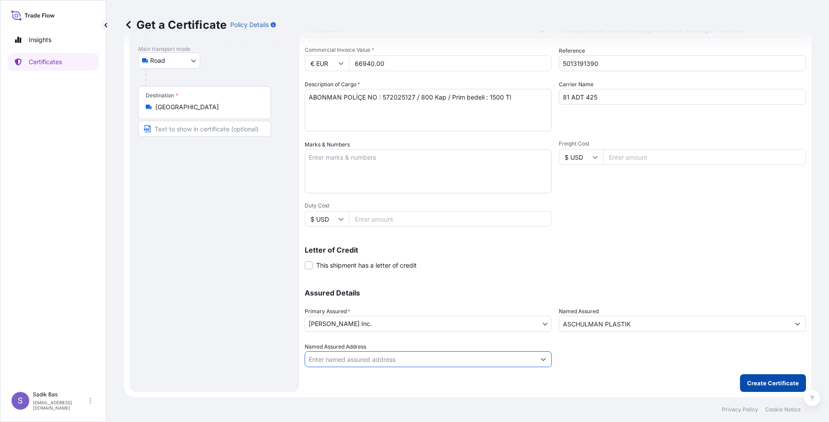
click at [740, 383] on button "Create Certificate" at bounding box center [773, 384] width 66 height 18
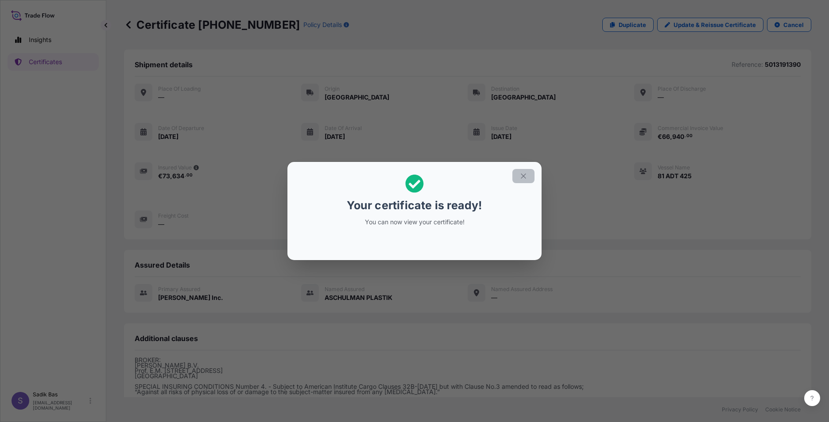
click at [519, 176] on button "button" at bounding box center [523, 176] width 22 height 14
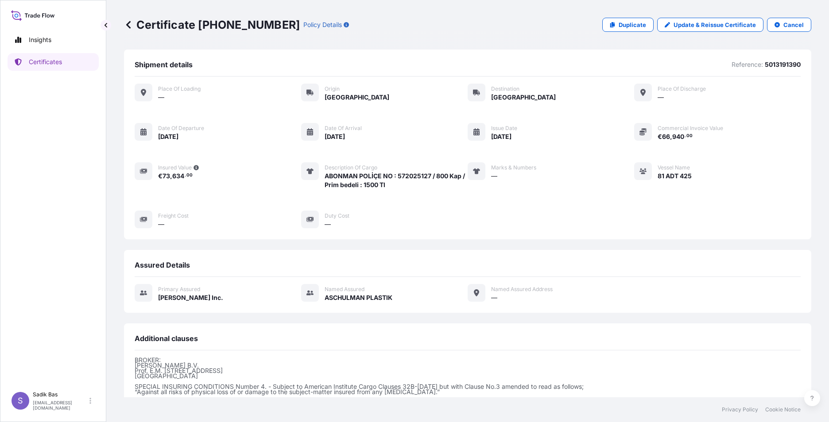
scroll to position [101, 0]
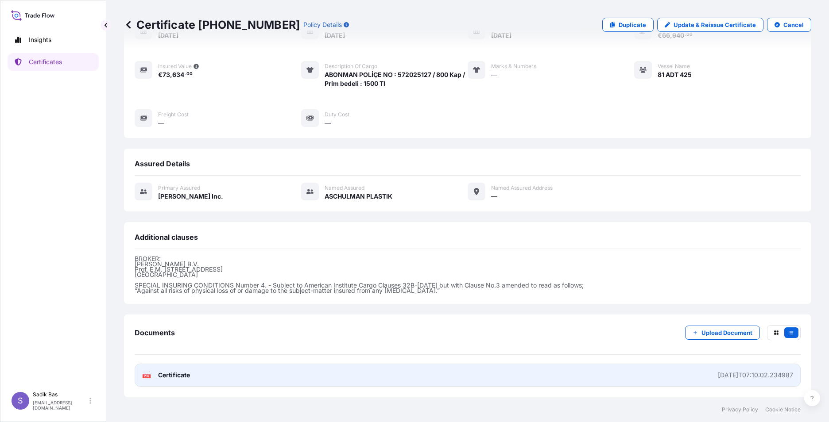
click at [161, 376] on span "Certificate" at bounding box center [174, 375] width 32 height 9
